Goal: Task Accomplishment & Management: Complete application form

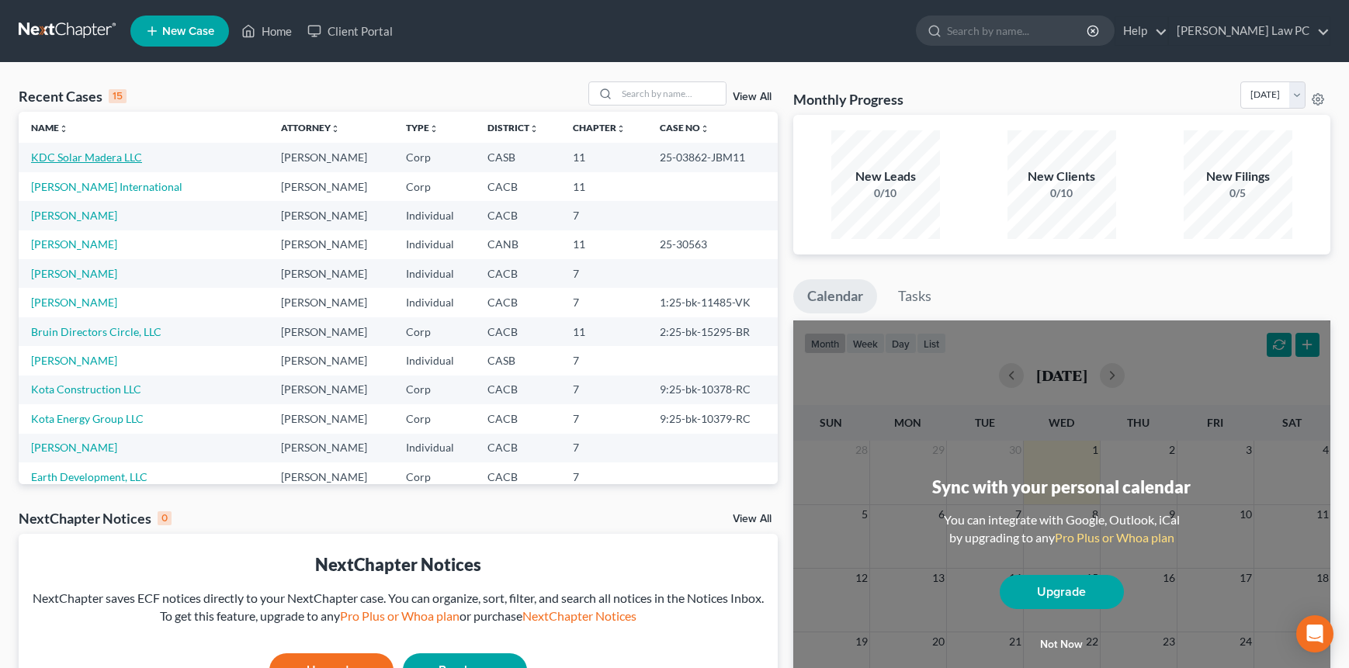
click at [81, 158] on link "KDC Solar Madera LLC" at bounding box center [86, 157] width 111 height 13
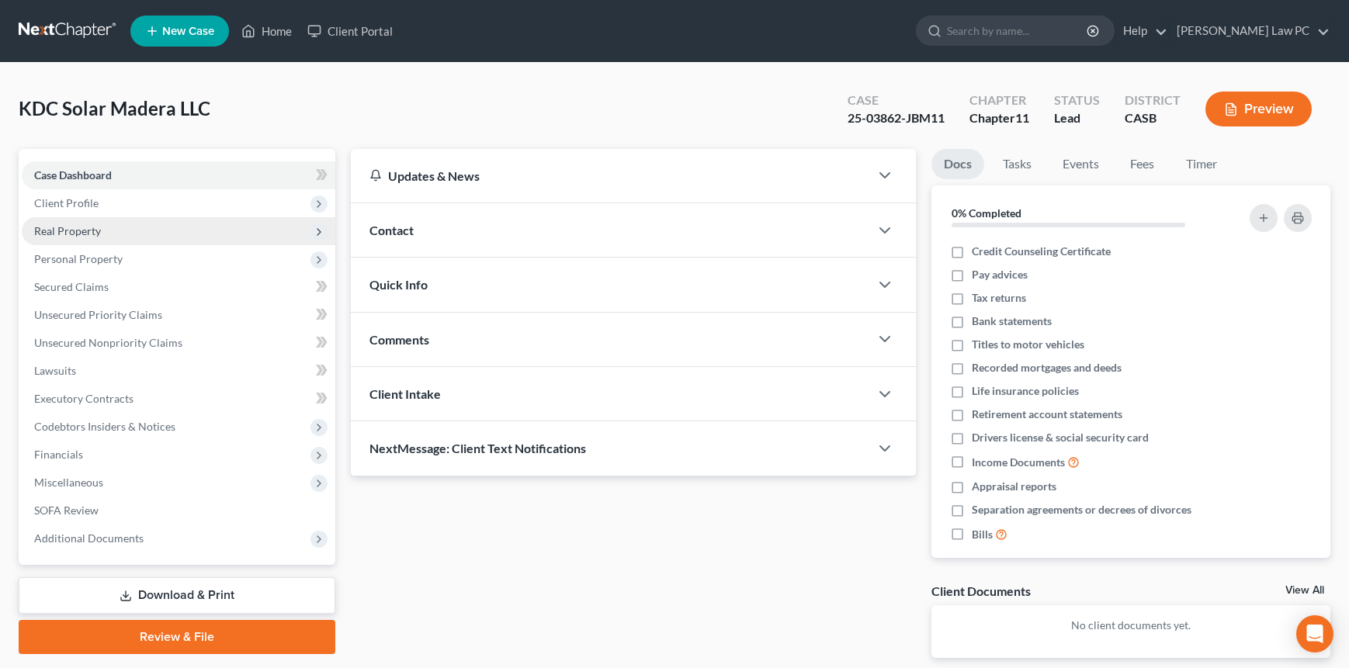
click at [86, 230] on span "Real Property" at bounding box center [67, 230] width 67 height 13
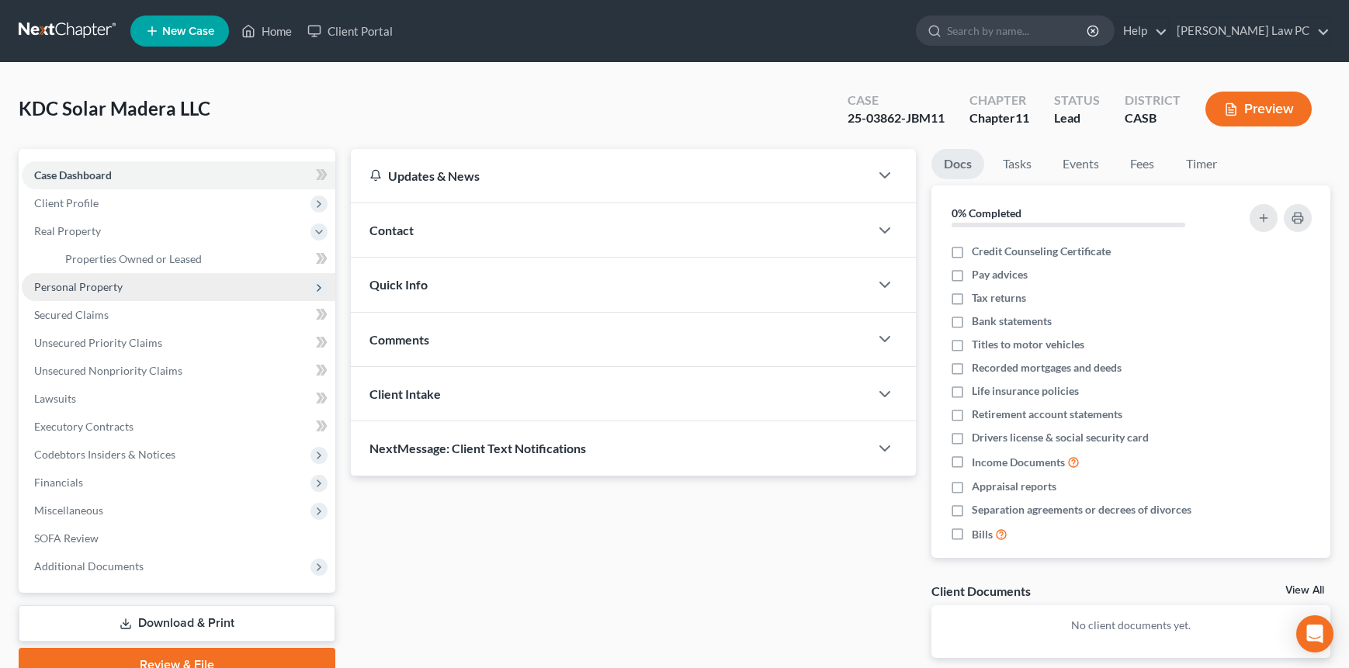
click at [86, 282] on span "Personal Property" at bounding box center [78, 286] width 88 height 13
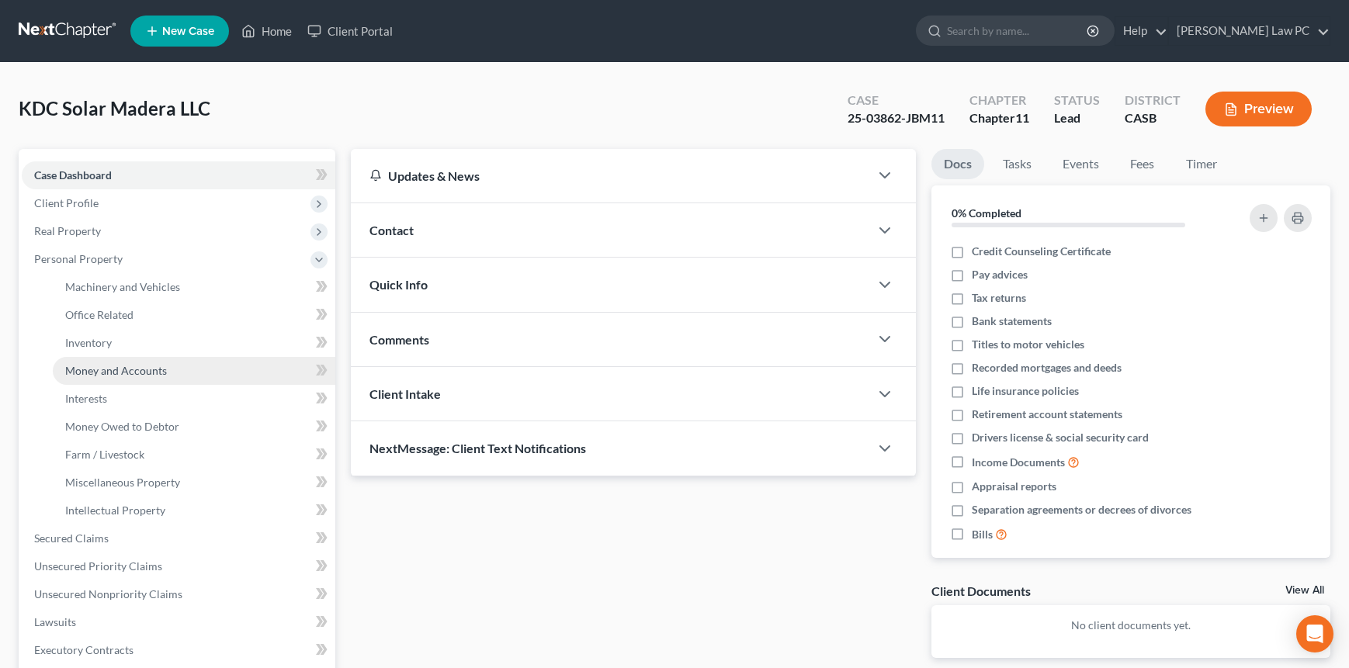
click at [133, 375] on span "Money and Accounts" at bounding box center [116, 370] width 102 height 13
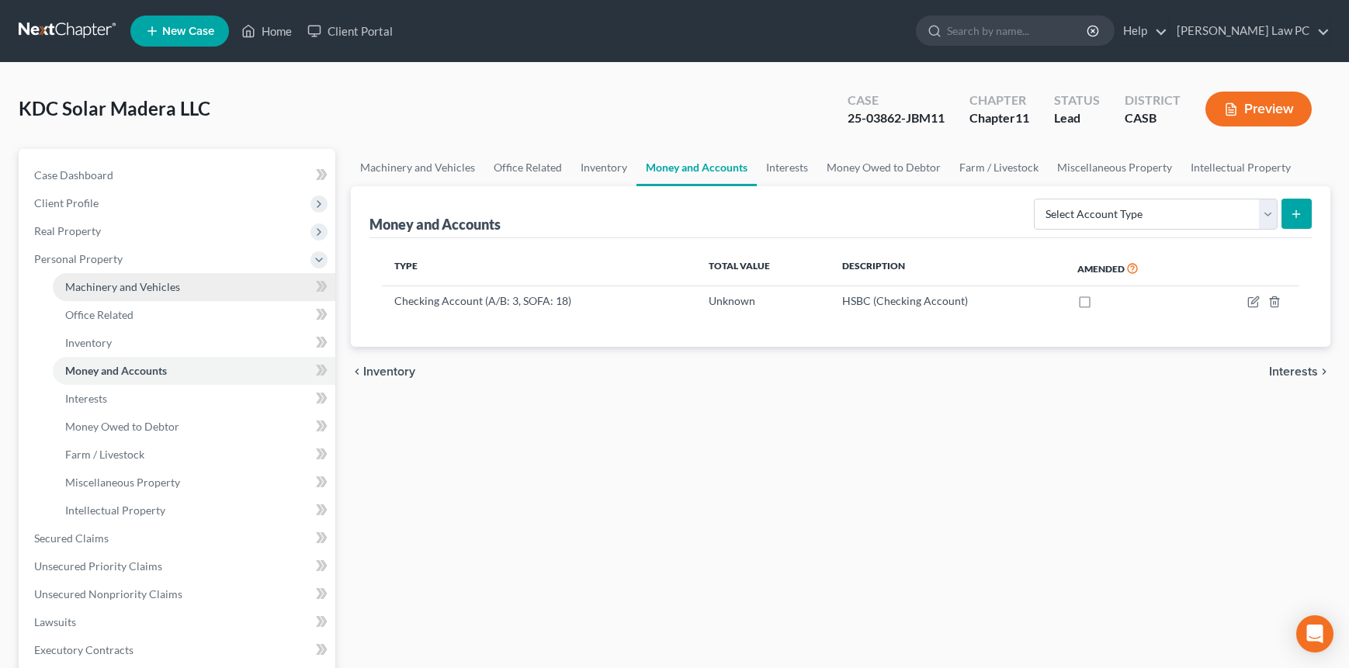
click at [150, 279] on link "Machinery and Vehicles" at bounding box center [194, 287] width 282 height 28
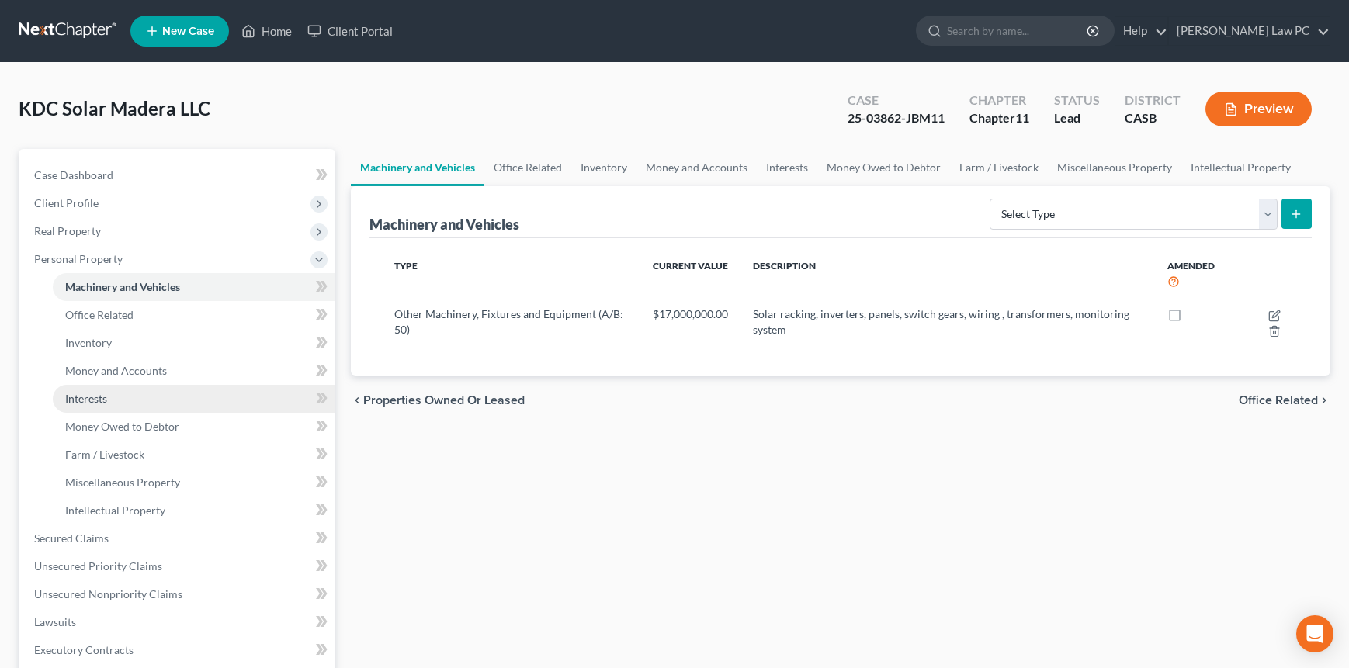
click at [91, 400] on span "Interests" at bounding box center [86, 398] width 42 height 13
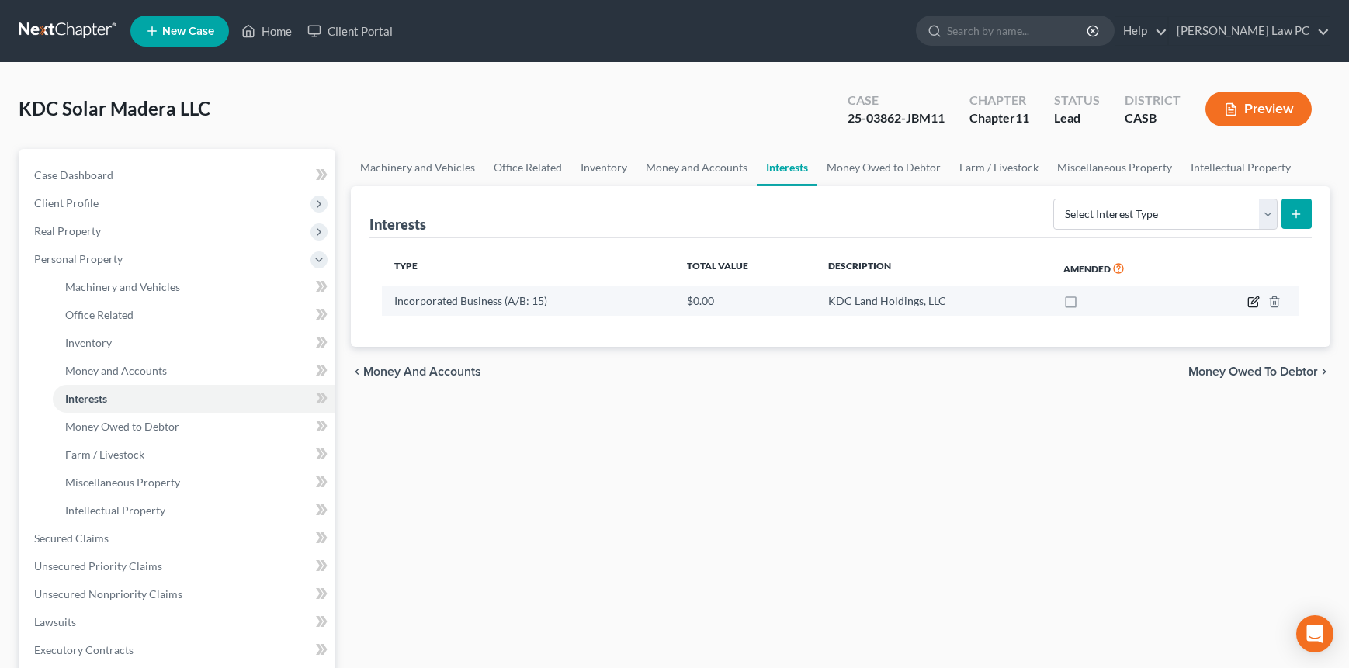
click at [1256, 299] on icon "button" at bounding box center [1253, 302] width 12 height 12
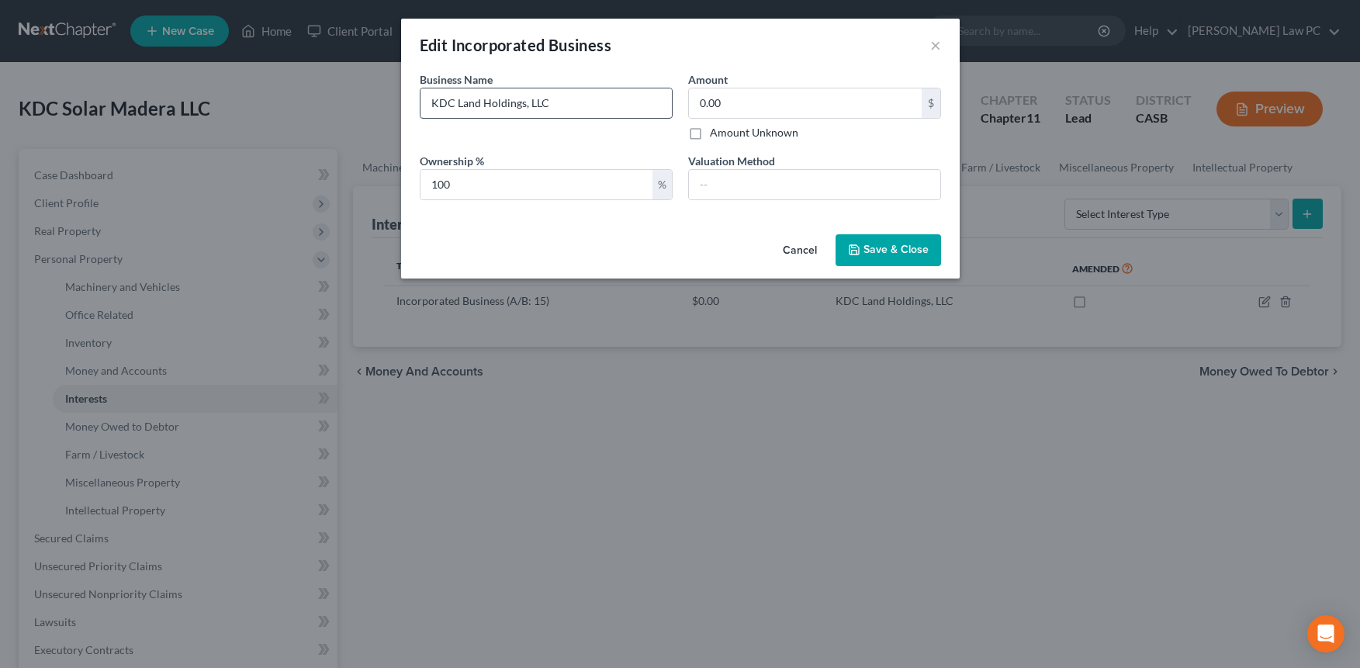
click at [458, 104] on input "KDC Land Holdings, LLC" at bounding box center [546, 102] width 251 height 29
type input "KDC Solar Land Holdings, LLC"
click at [865, 249] on span "Save & Close" at bounding box center [896, 250] width 65 height 13
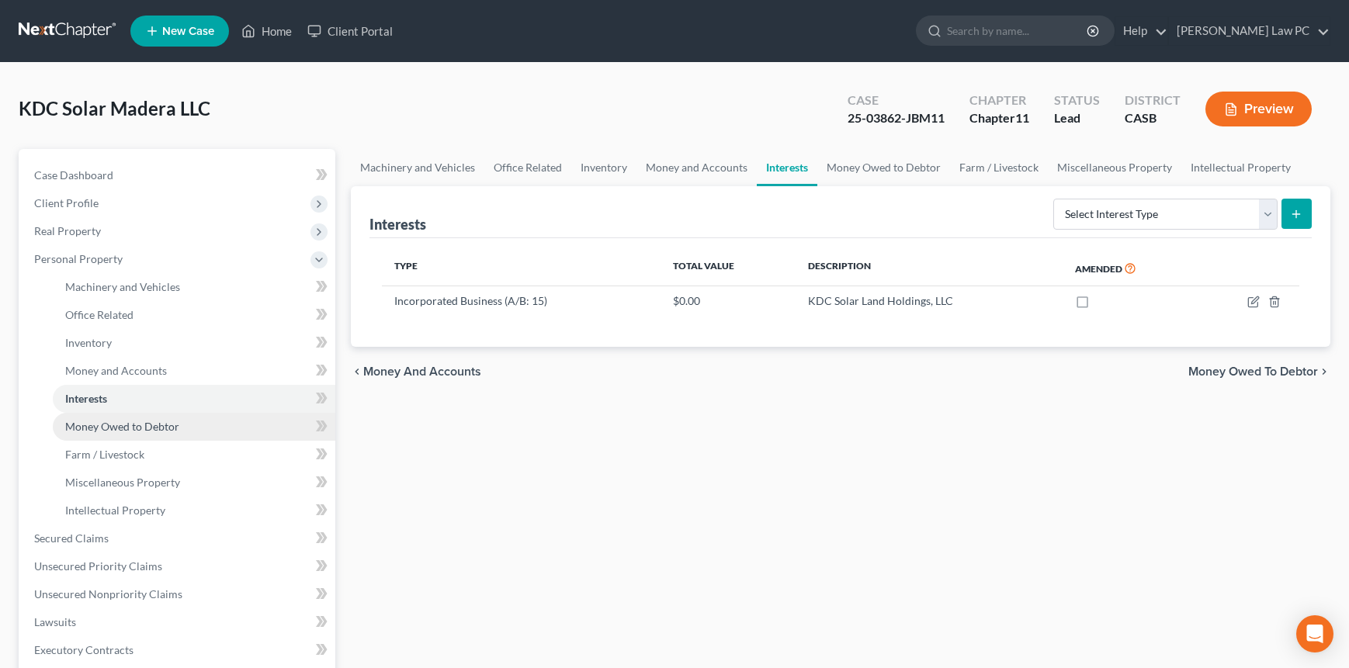
click at [167, 436] on link "Money Owed to Debtor" at bounding box center [194, 427] width 282 height 28
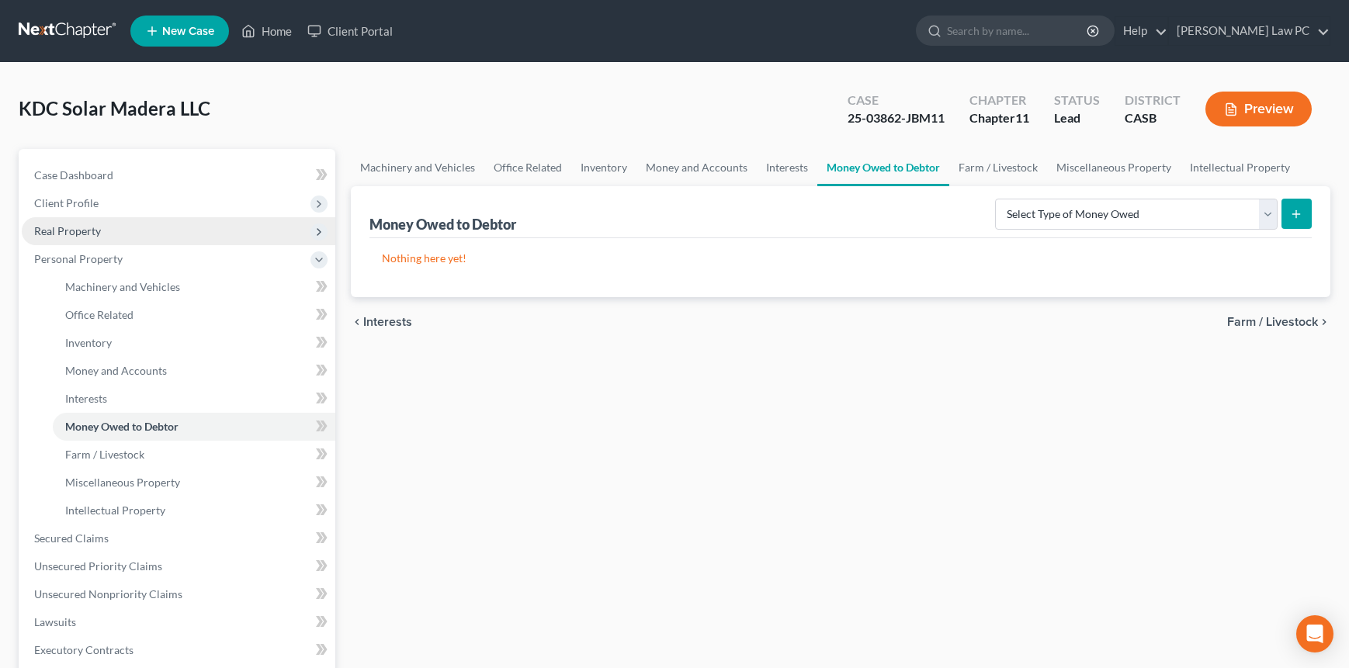
click at [124, 226] on span "Real Property" at bounding box center [179, 231] width 314 height 28
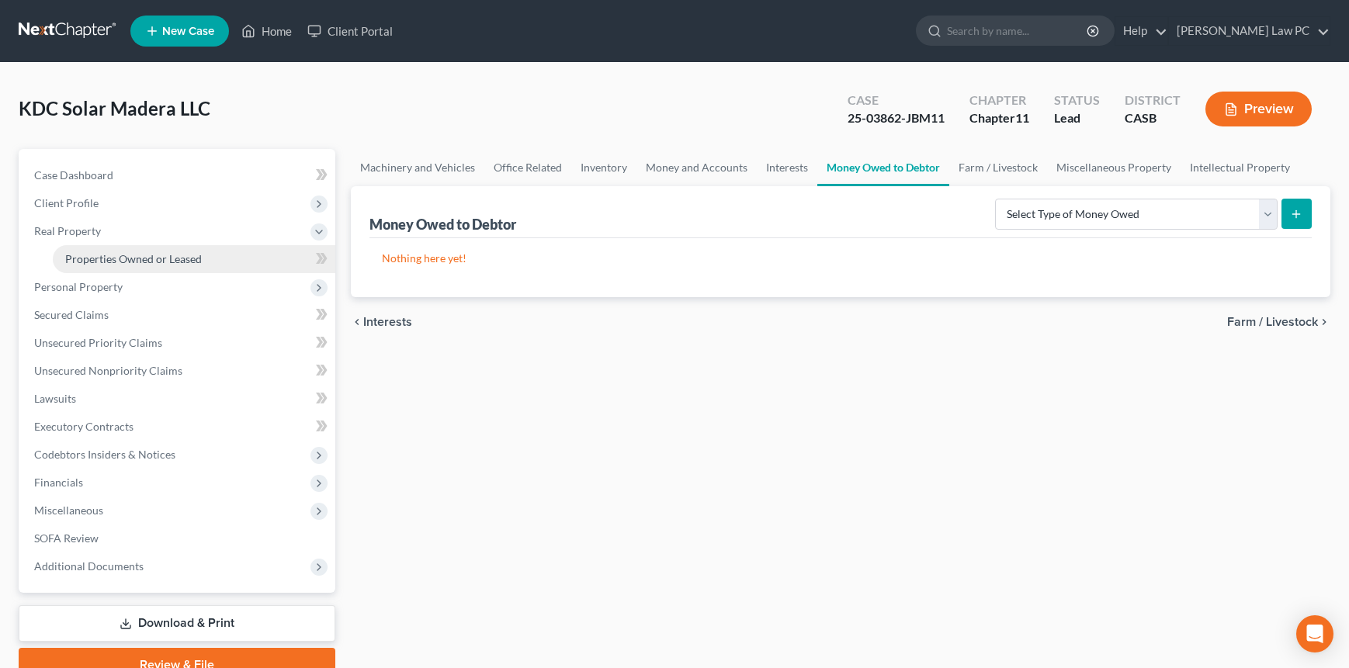
click at [126, 255] on span "Properties Owned or Leased" at bounding box center [133, 258] width 137 height 13
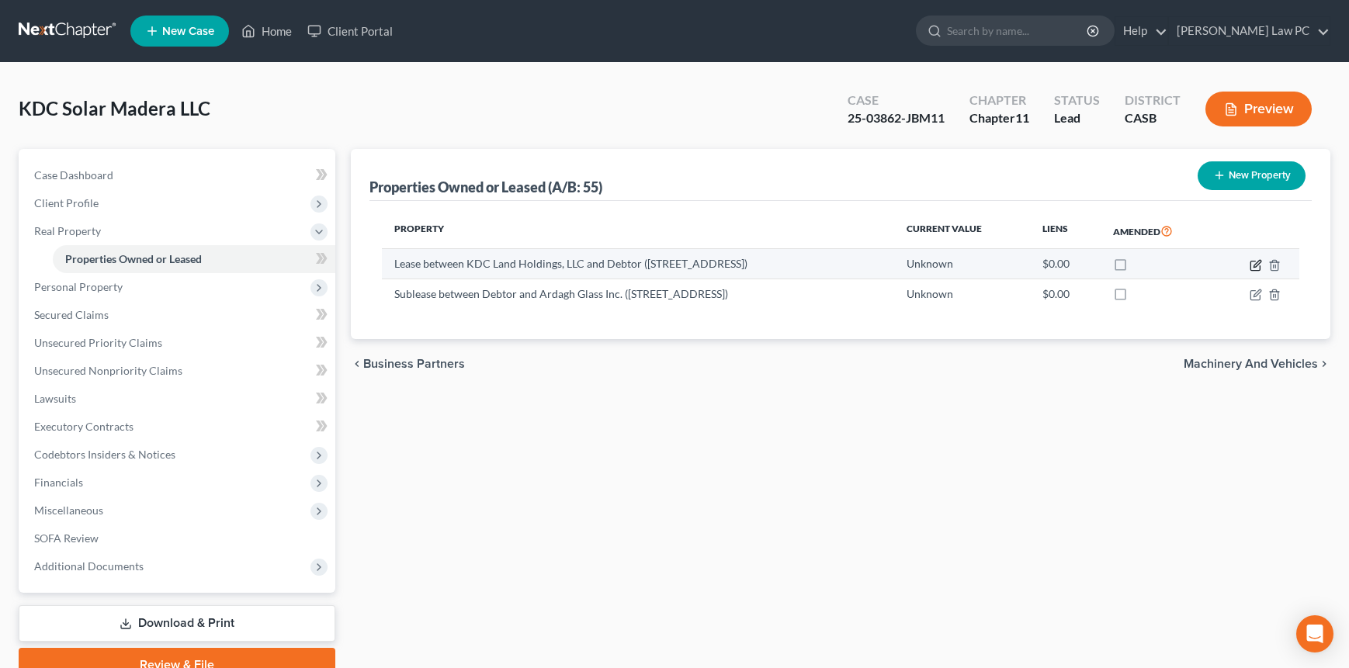
click at [1253, 266] on icon "button" at bounding box center [1256, 263] width 7 height 7
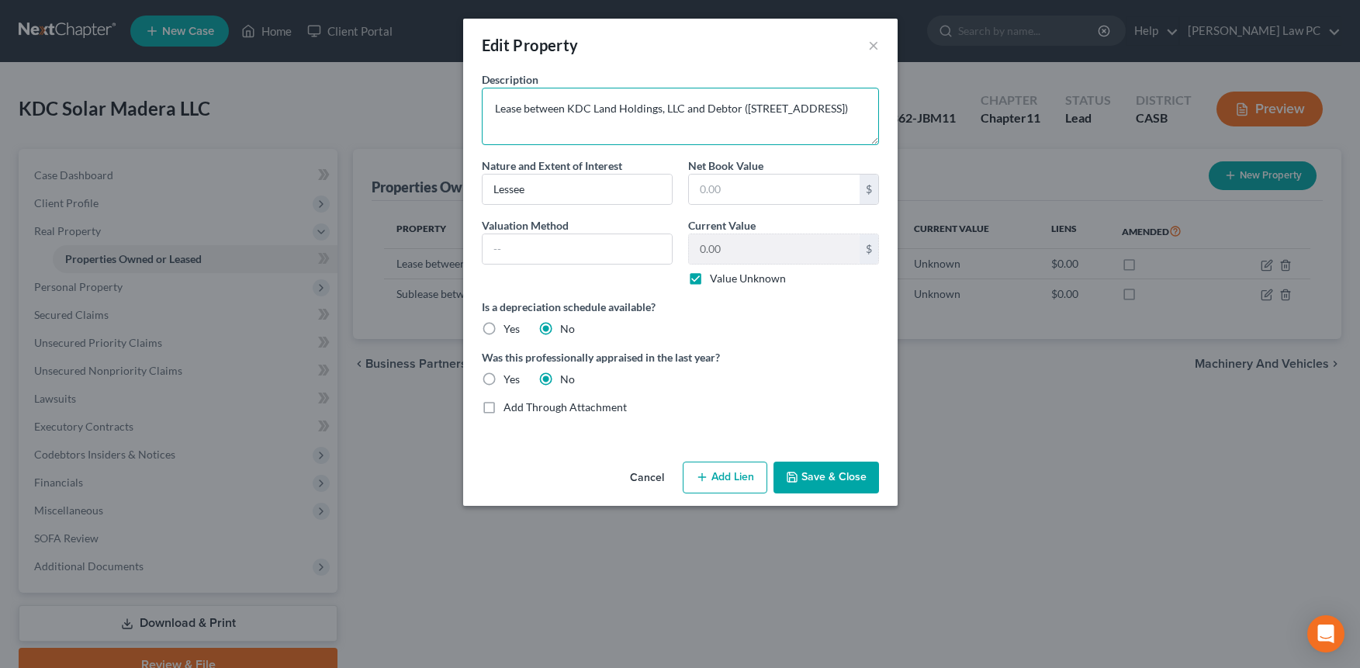
click at [592, 106] on textarea "Lease between KDC Land Holdings, LLC and Debtor ([STREET_ADDRESS])" at bounding box center [680, 116] width 397 height 57
type textarea "Lease between KDC Solar Land Holdings, LLC and Debtor ([STREET_ADDRESS])"
click at [832, 487] on button "Save & Close" at bounding box center [827, 478] width 106 height 33
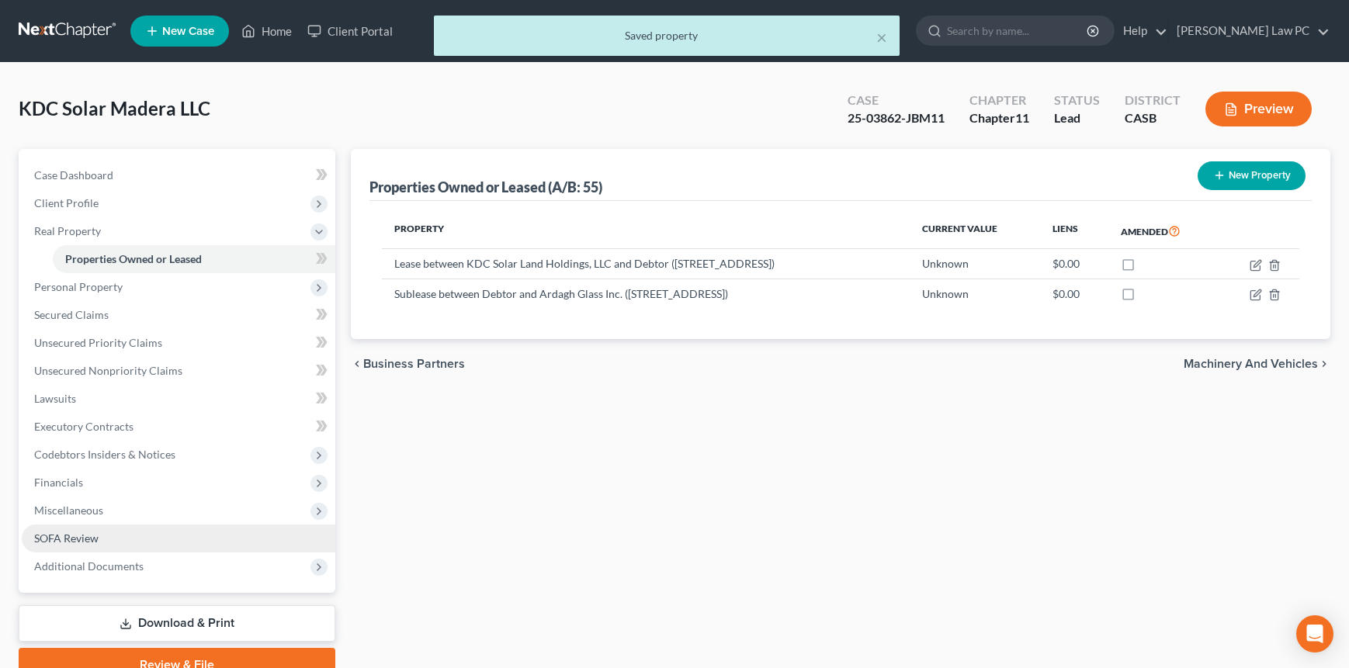
click at [95, 532] on span "SOFA Review" at bounding box center [66, 538] width 64 height 13
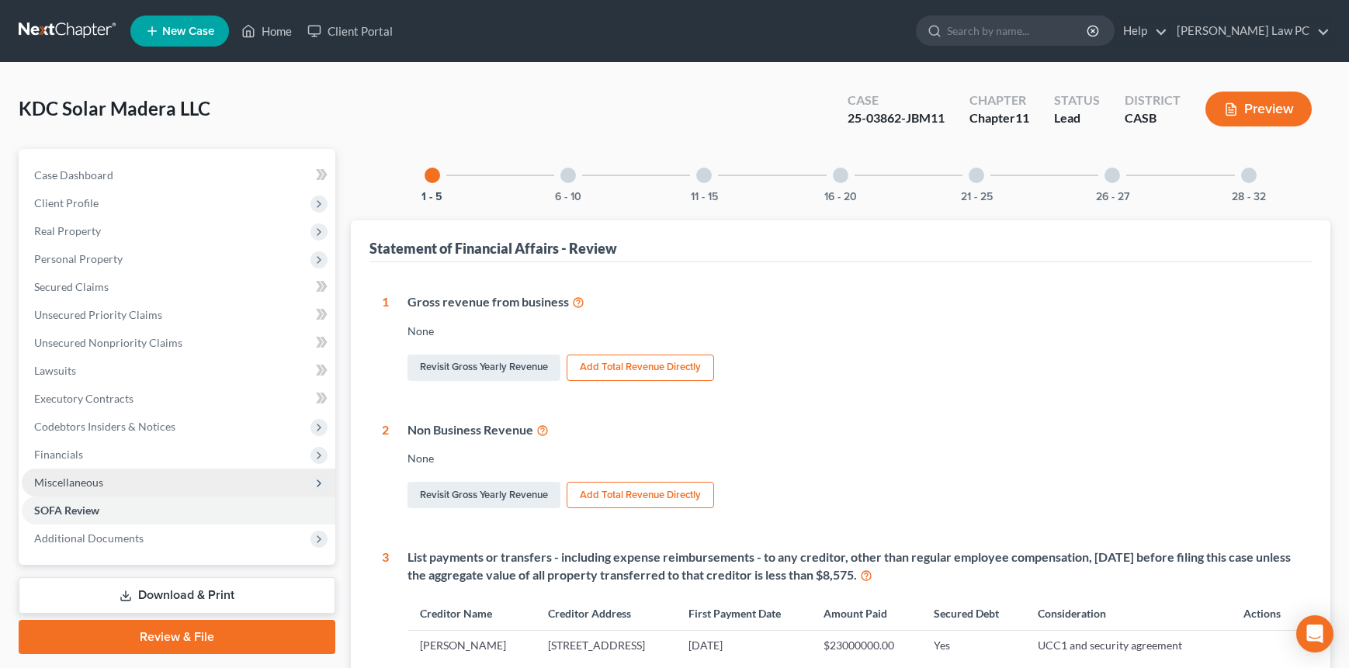
click at [104, 485] on span "Miscellaneous" at bounding box center [179, 483] width 314 height 28
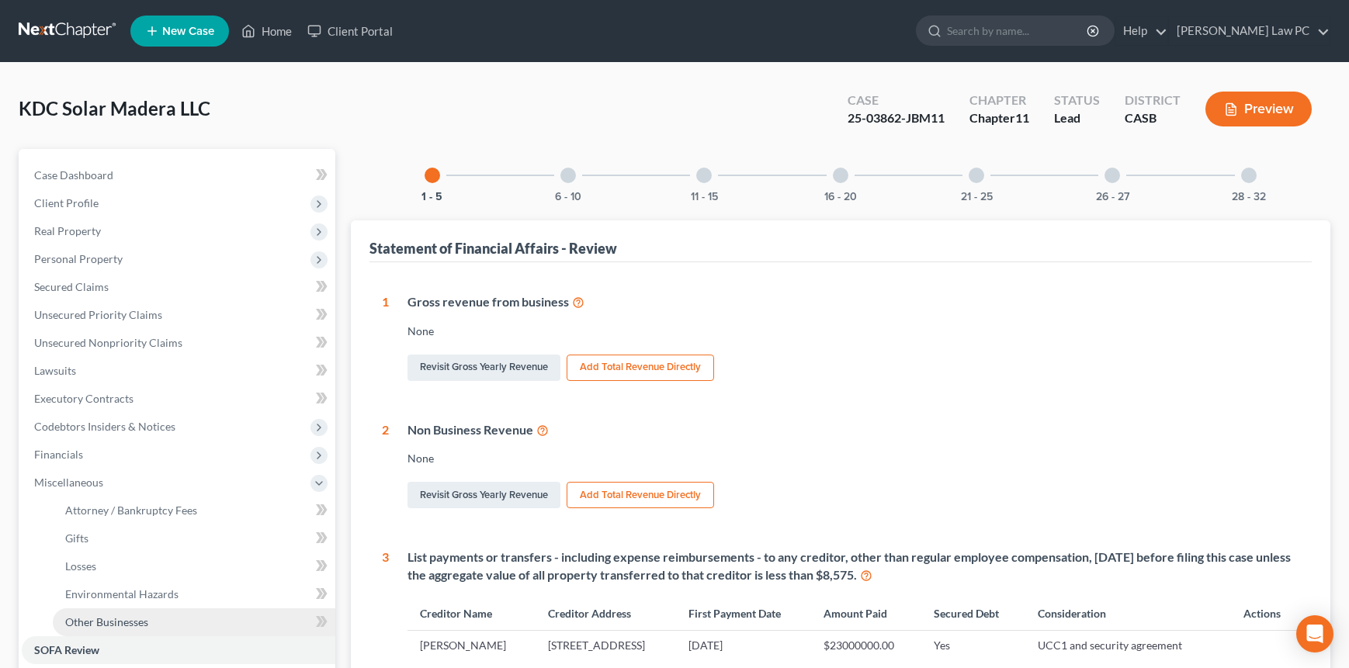
click at [152, 623] on link "Other Businesses" at bounding box center [194, 622] width 282 height 28
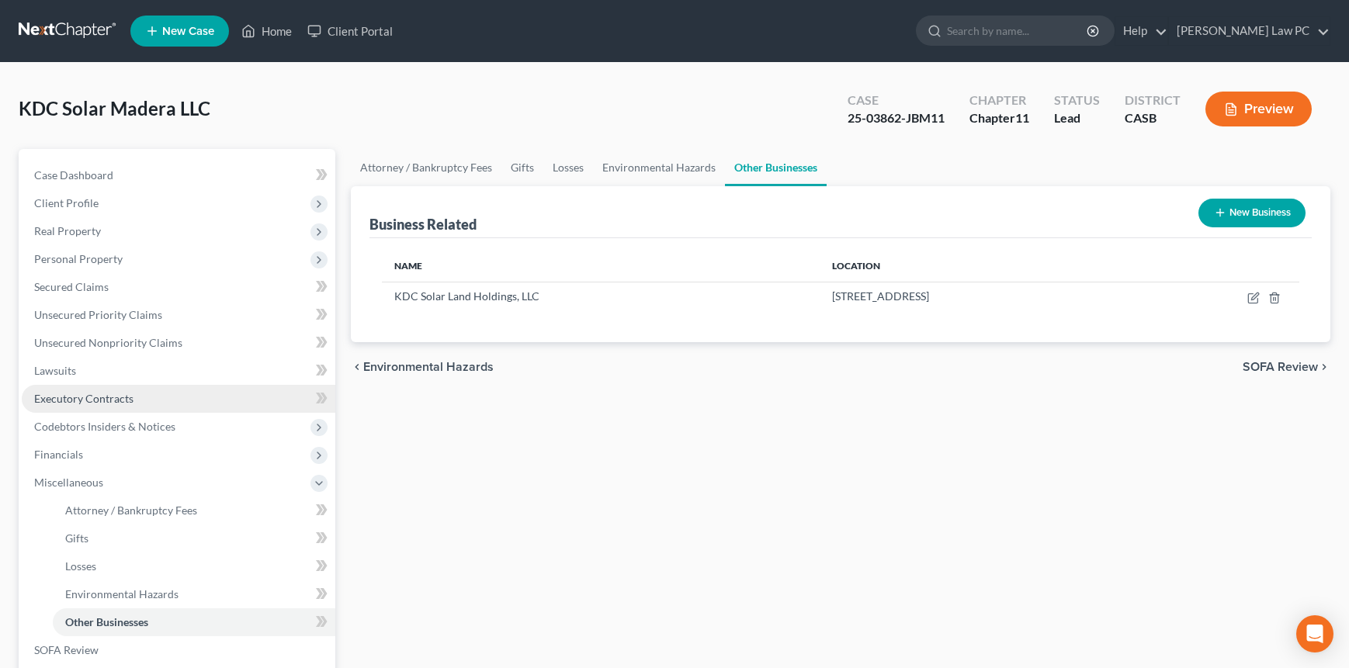
click at [82, 401] on span "Executory Contracts" at bounding box center [83, 398] width 99 height 13
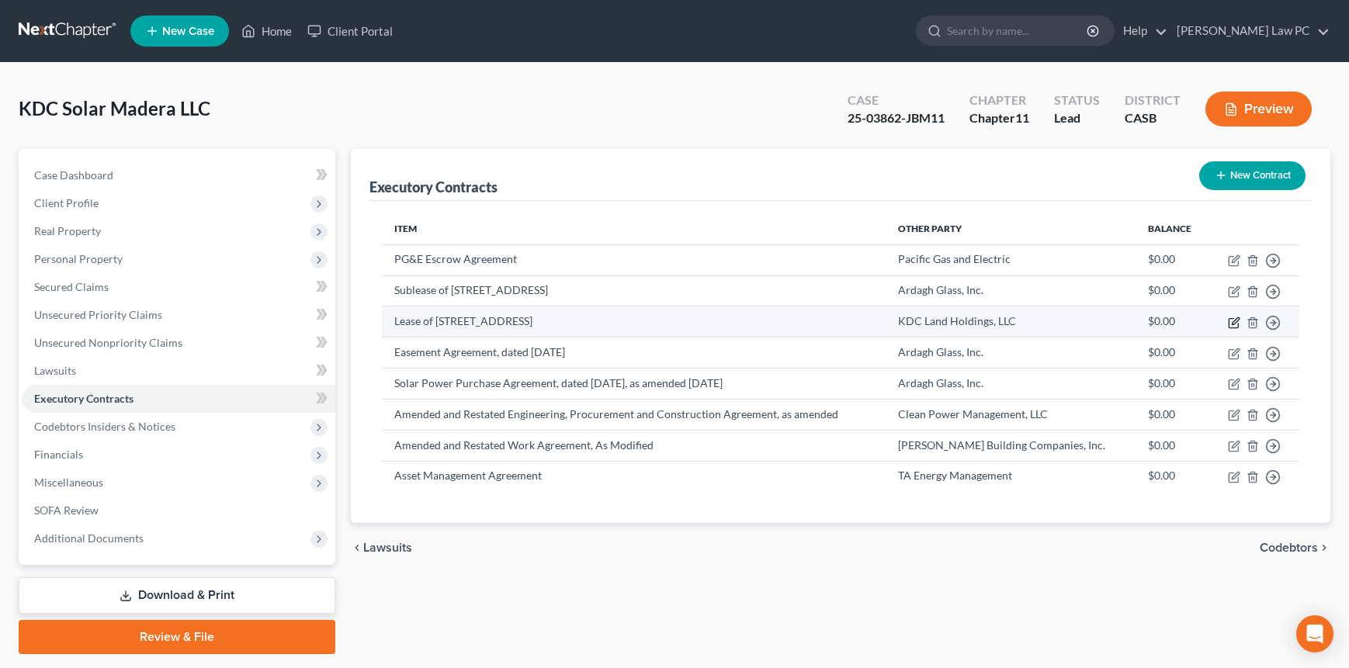
click at [1228, 321] on icon "button" at bounding box center [1232, 322] width 9 height 9
select select "3"
select select "4"
select select "0"
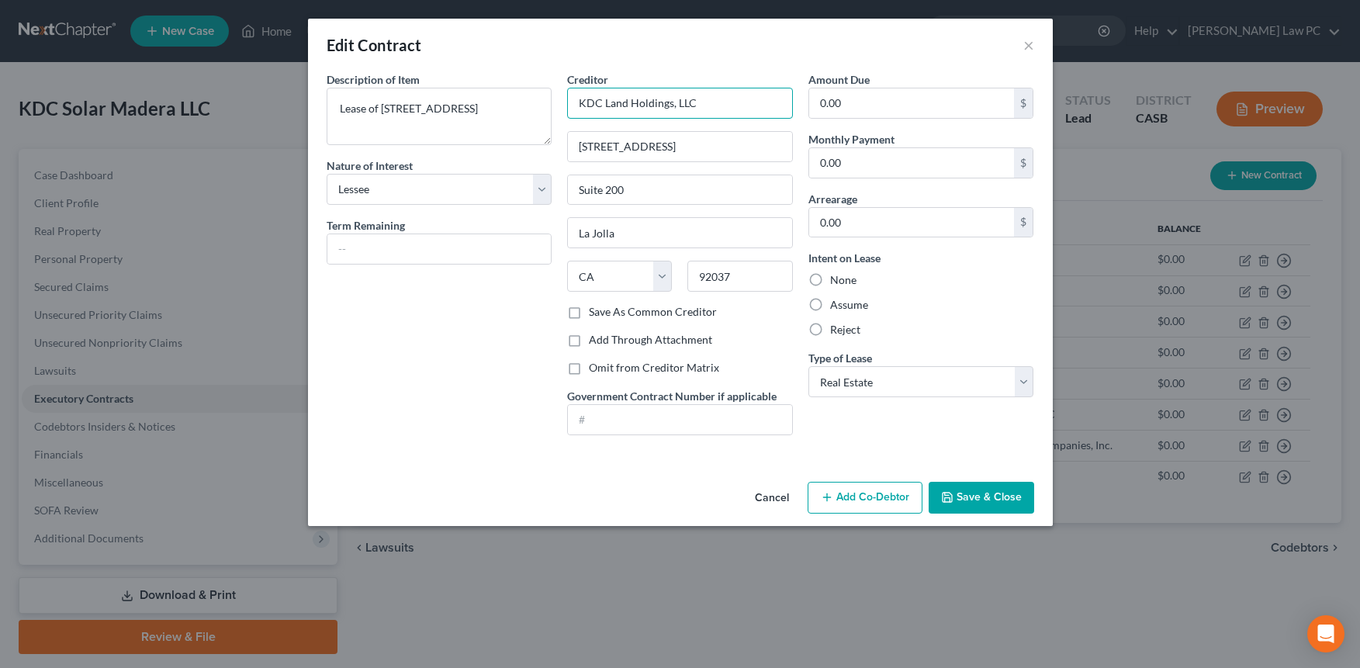
click at [606, 103] on input "KDC Land Holdings, LLC" at bounding box center [680, 103] width 226 height 31
type input "KDC Solar Land Holdings, LLC"
click at [1011, 500] on button "Save & Close" at bounding box center [982, 498] width 106 height 33
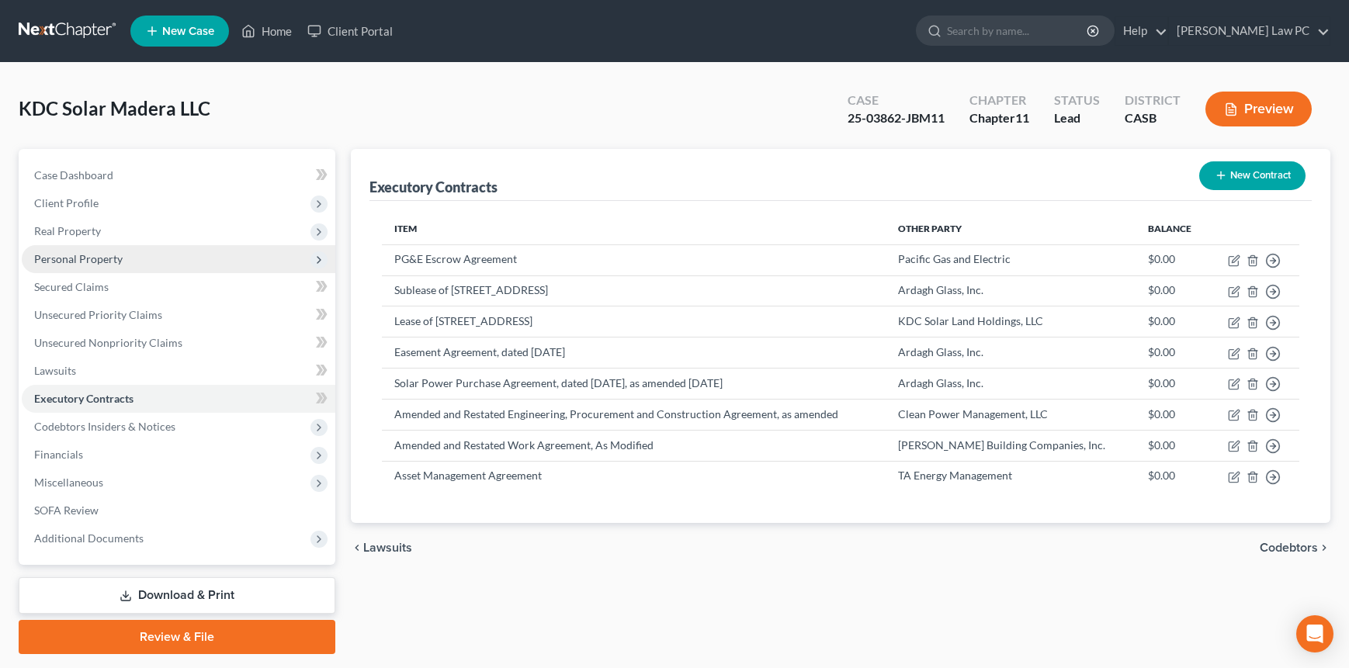
click at [87, 271] on span "Personal Property" at bounding box center [179, 259] width 314 height 28
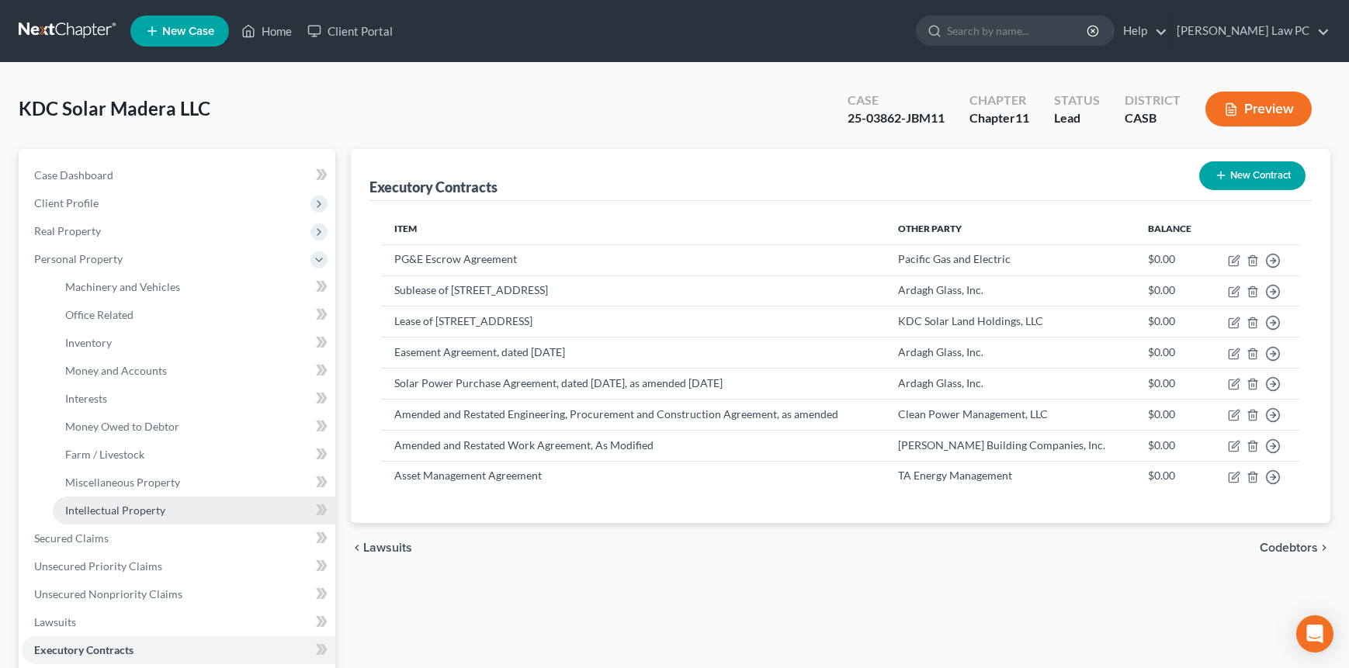
click at [173, 511] on link "Intellectual Property" at bounding box center [194, 511] width 282 height 28
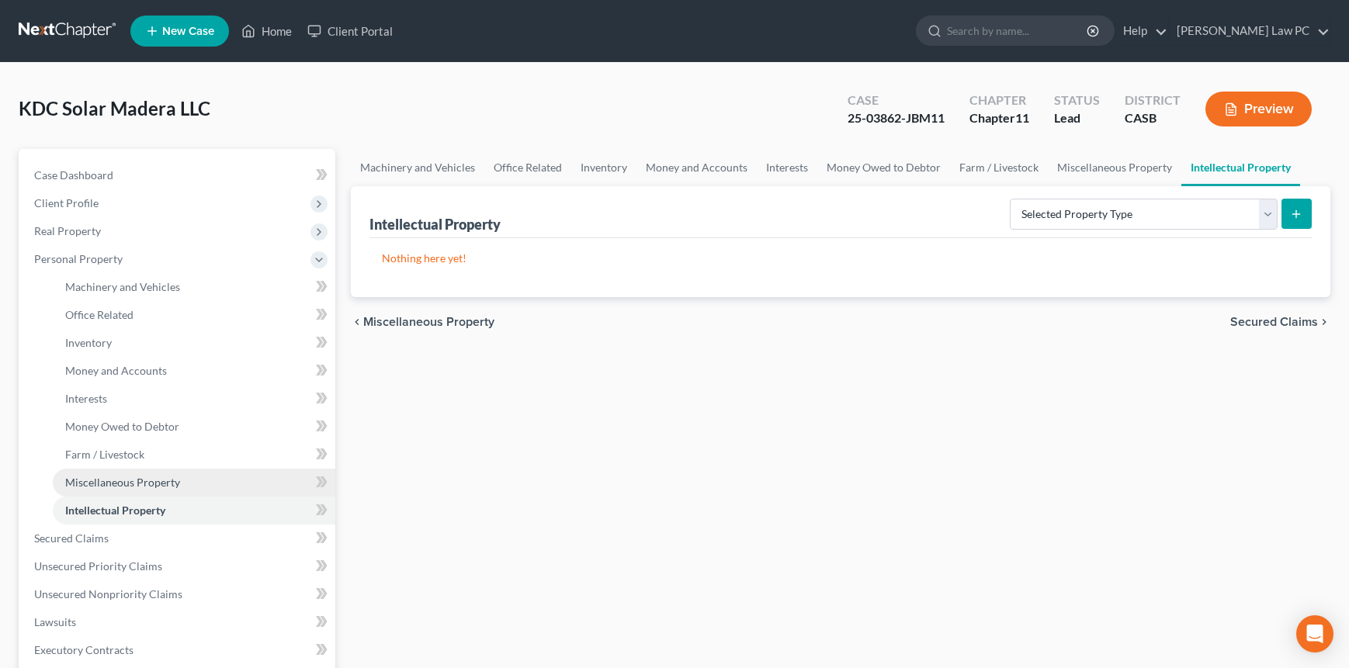
click at [161, 485] on span "Miscellaneous Property" at bounding box center [122, 482] width 115 height 13
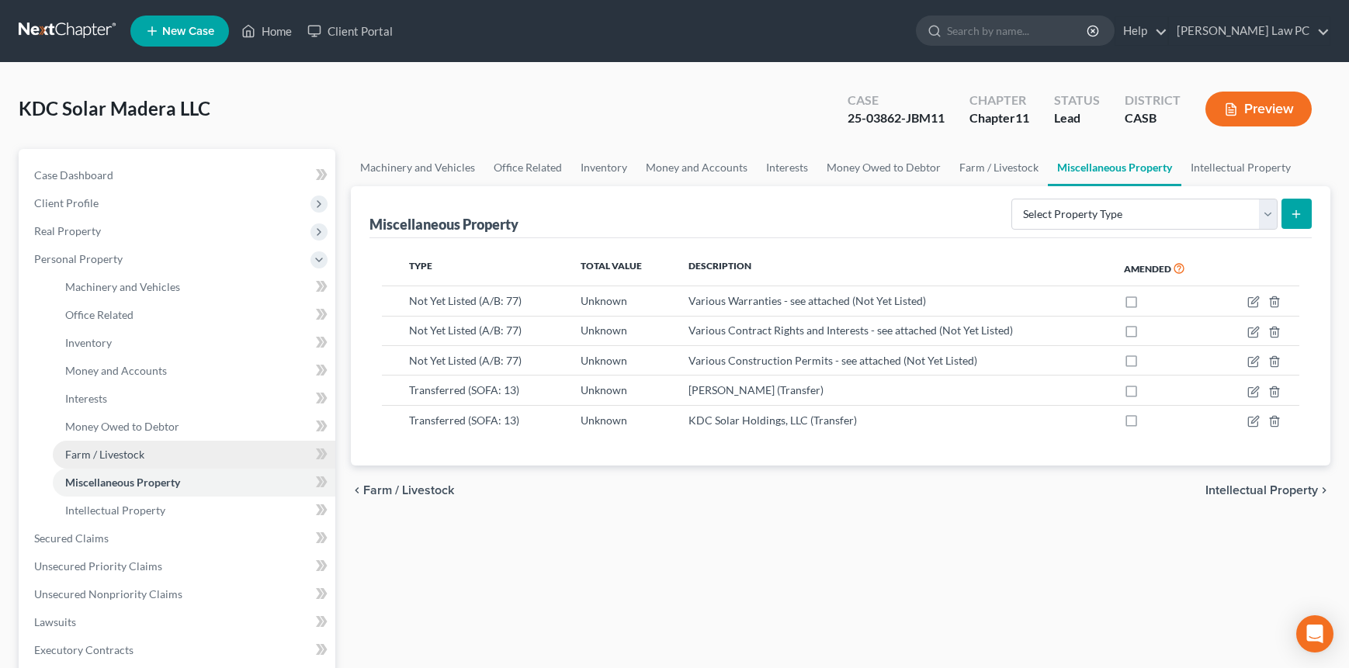
click at [135, 454] on span "Farm / Livestock" at bounding box center [104, 454] width 79 height 13
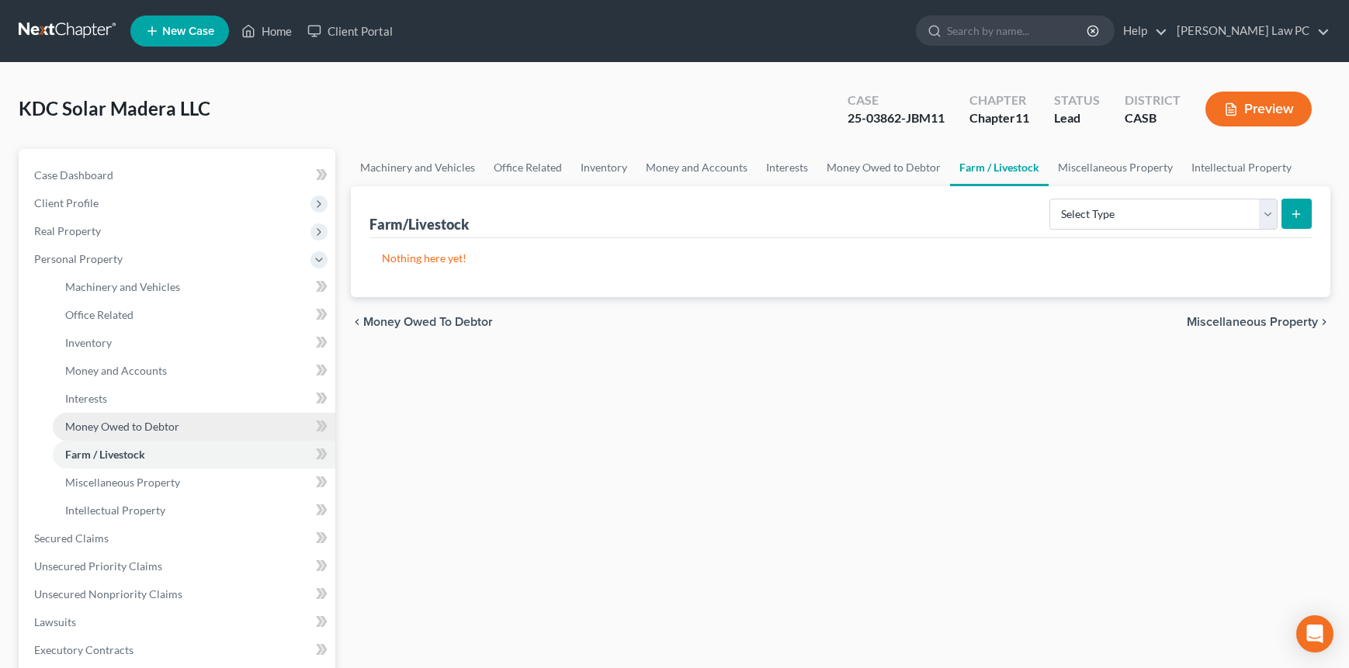
click at [143, 427] on span "Money Owed to Debtor" at bounding box center [122, 426] width 114 height 13
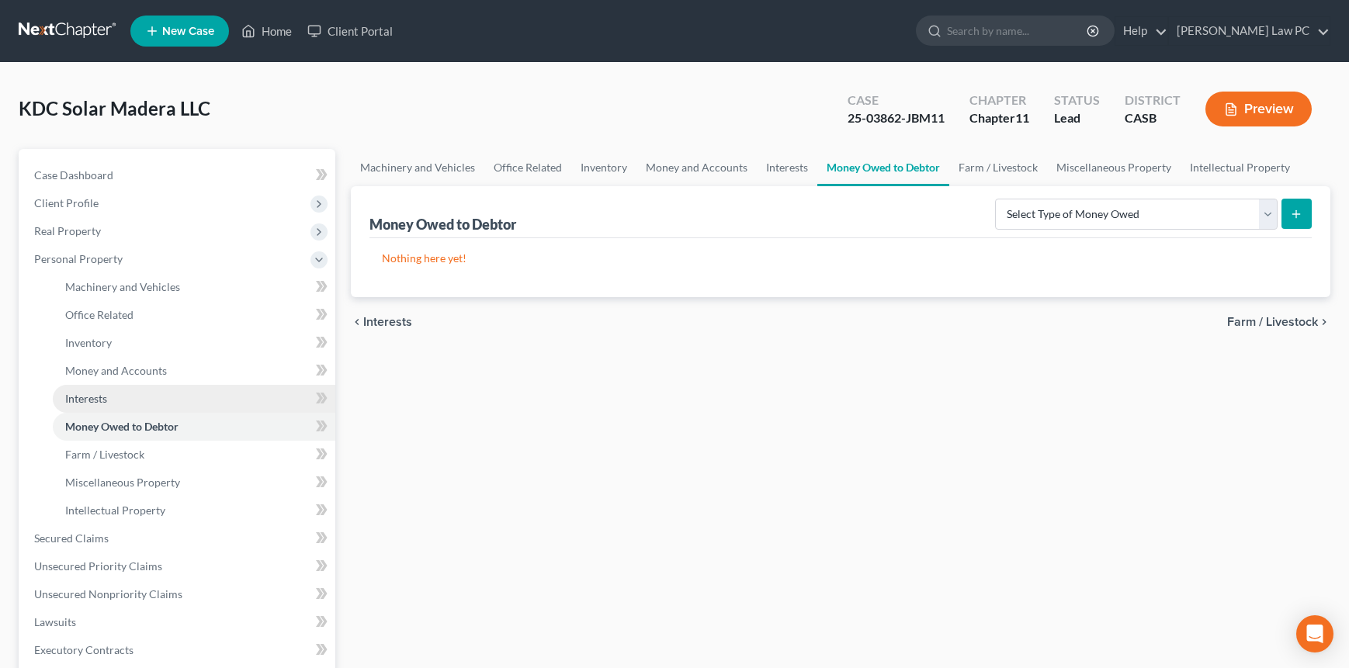
click at [115, 405] on link "Interests" at bounding box center [194, 399] width 282 height 28
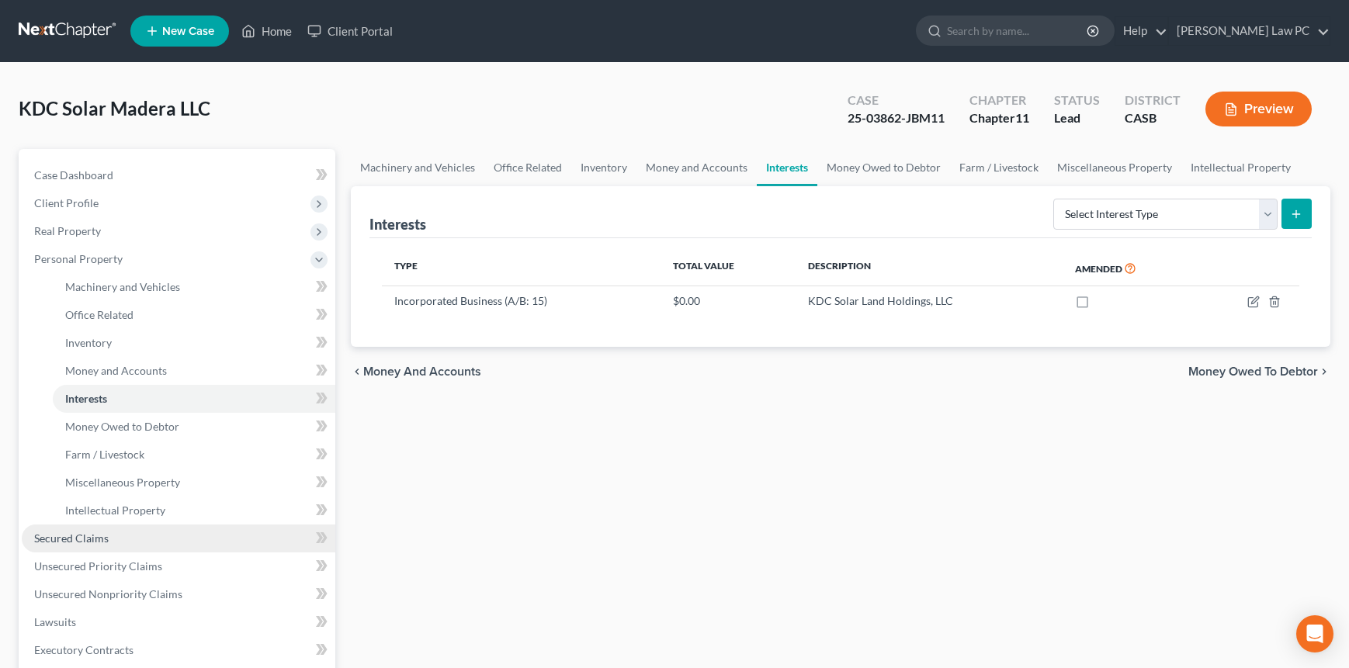
click at [135, 544] on link "Secured Claims" at bounding box center [179, 539] width 314 height 28
